Goal: Navigation & Orientation: Find specific page/section

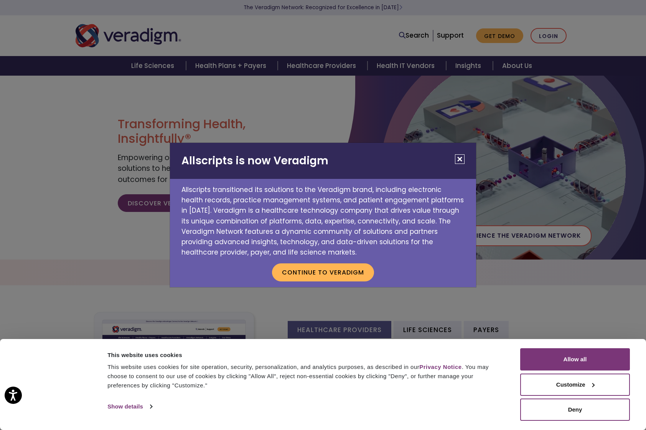
drag, startPoint x: 468, startPoint y: 163, endPoint x: 463, endPoint y: 163, distance: 5.8
click at [468, 163] on h2 "Allscripts is now Veradigm" at bounding box center [323, 161] width 306 height 36
click at [465, 159] on h2 "Allscripts is now Veradigm" at bounding box center [323, 161] width 306 height 36
click at [412, 108] on div "Allscripts is now Veradigm Allscripts transitioned its solutions to the Veradig…" at bounding box center [323, 215] width 646 height 430
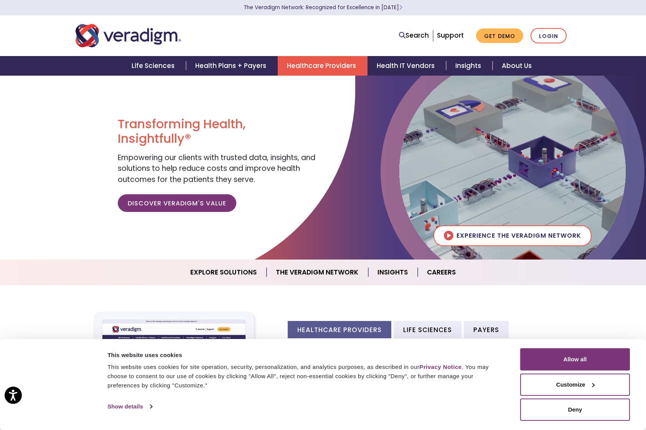
click at [307, 63] on link "Healthcare Providers" at bounding box center [323, 66] width 90 height 20
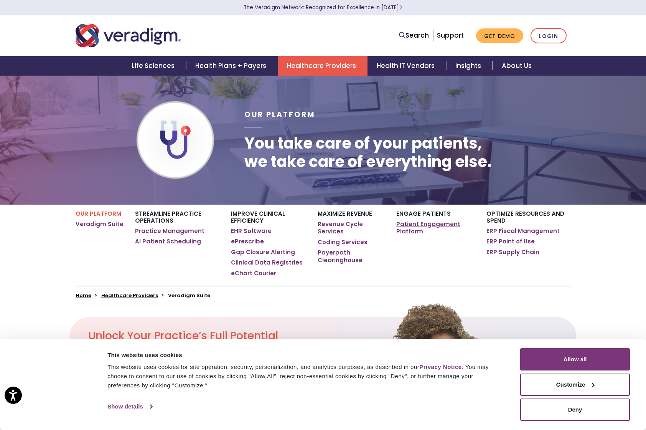
click at [412, 221] on link "Patient Engagement Platform" at bounding box center [436, 227] width 79 height 15
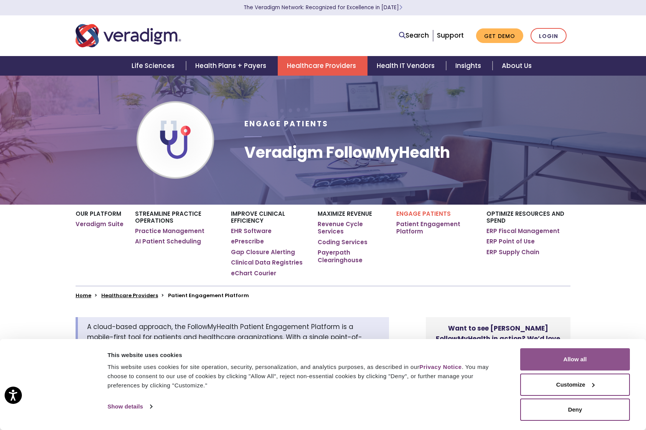
click at [576, 363] on button "Allow all" at bounding box center [576, 359] width 110 height 22
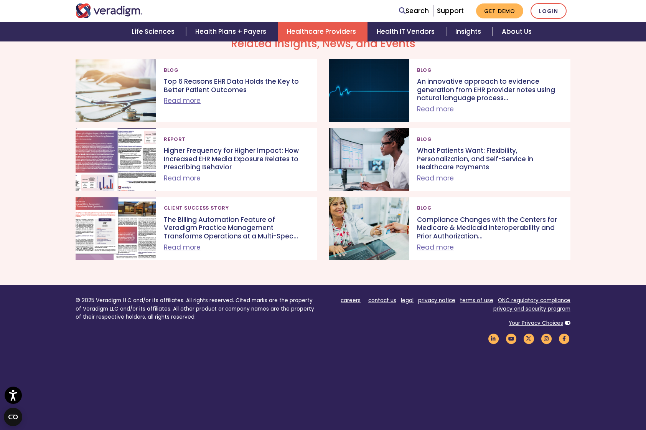
scroll to position [2560, 0]
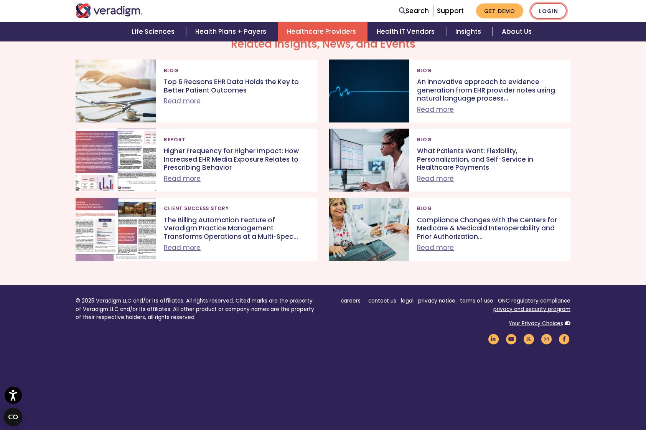
click at [543, 5] on link "Login" at bounding box center [549, 11] width 36 height 16
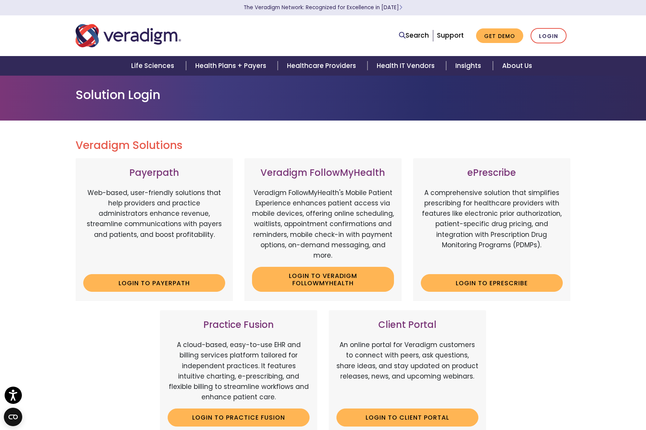
scroll to position [2, 0]
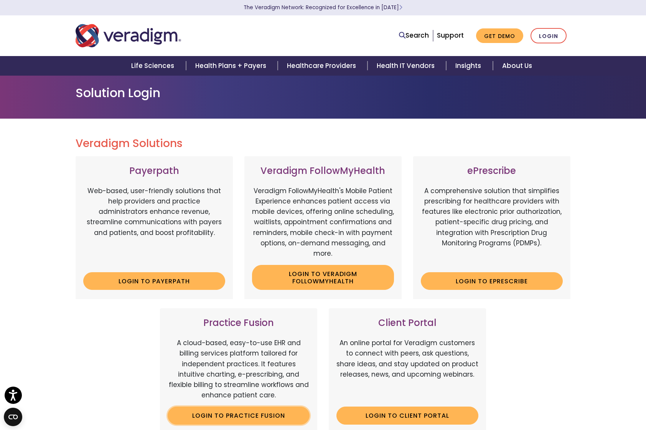
click at [266, 408] on link "Login to Practice Fusion" at bounding box center [239, 416] width 142 height 18
